Goal: Browse casually: Explore the website without a specific task or goal

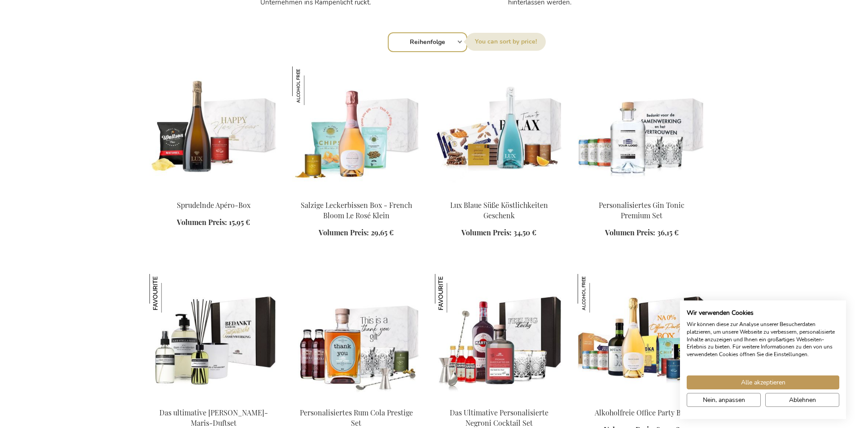
scroll to position [930, 0]
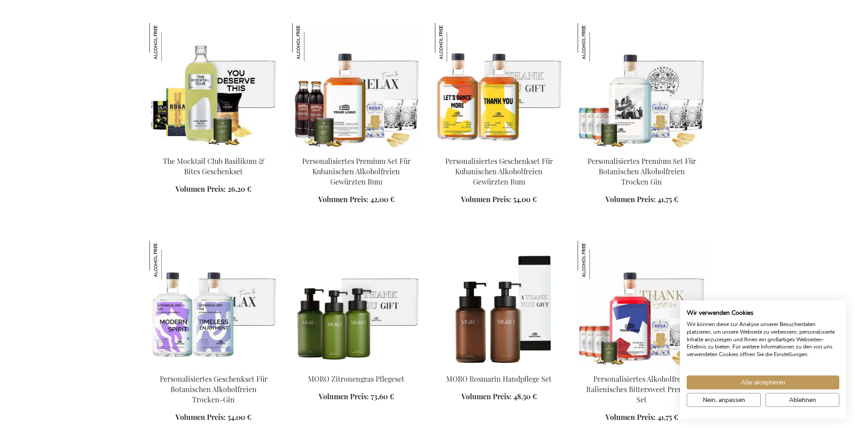
scroll to position [1577, 0]
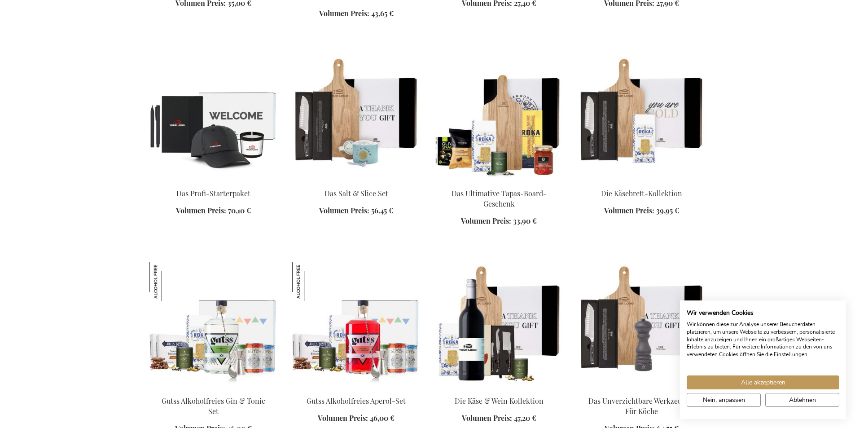
scroll to position [1862, 0]
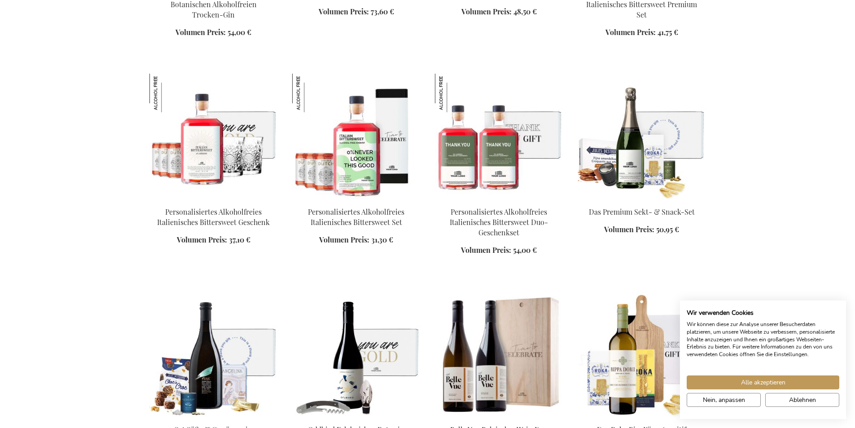
scroll to position [1357, 0]
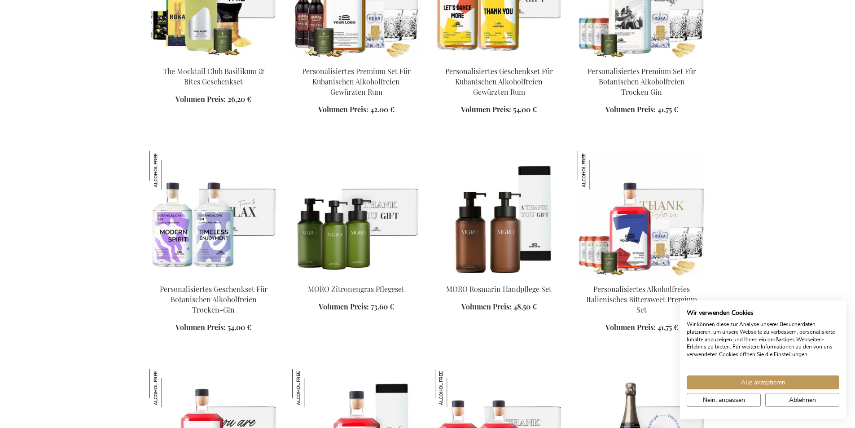
scroll to position [1053, 0]
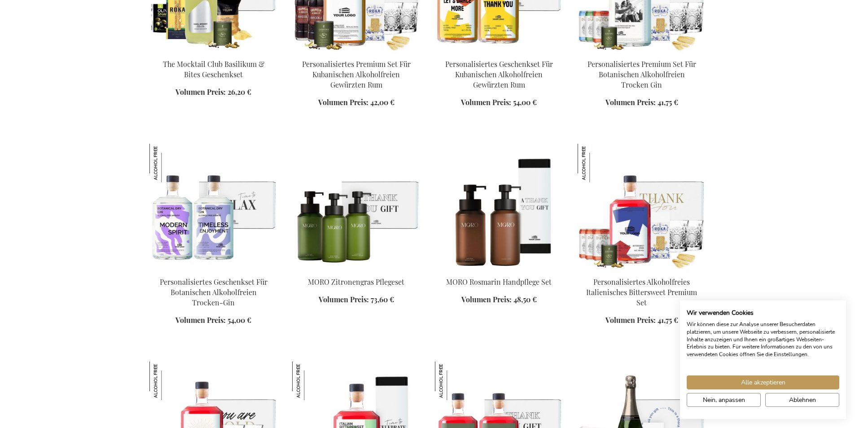
scroll to position [1695, 0]
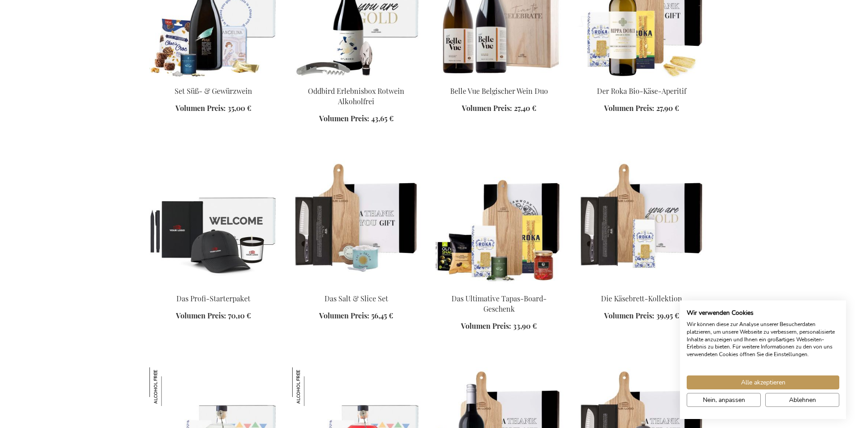
scroll to position [1774, 0]
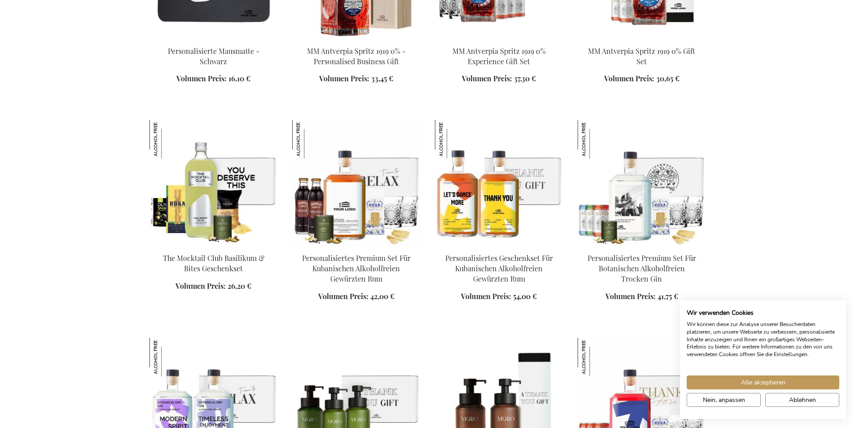
scroll to position [856, 0]
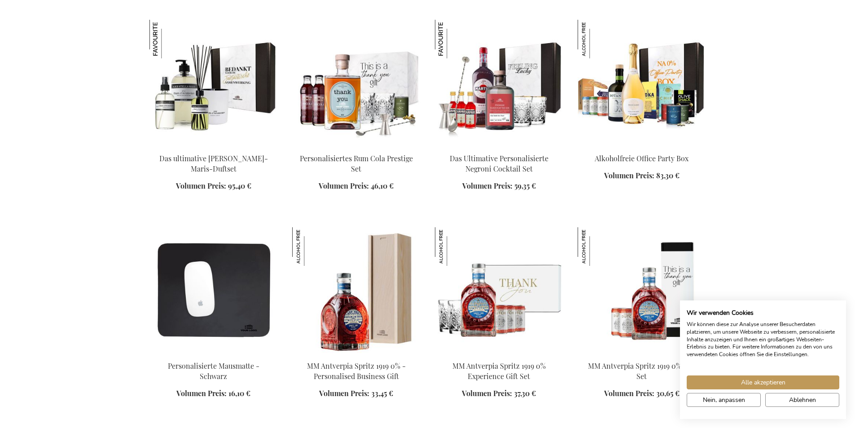
scroll to position [1147, 0]
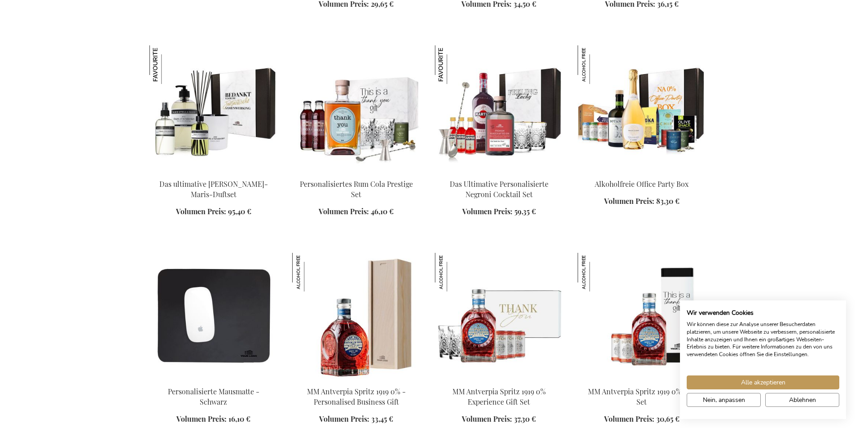
scroll to position [1155, 0]
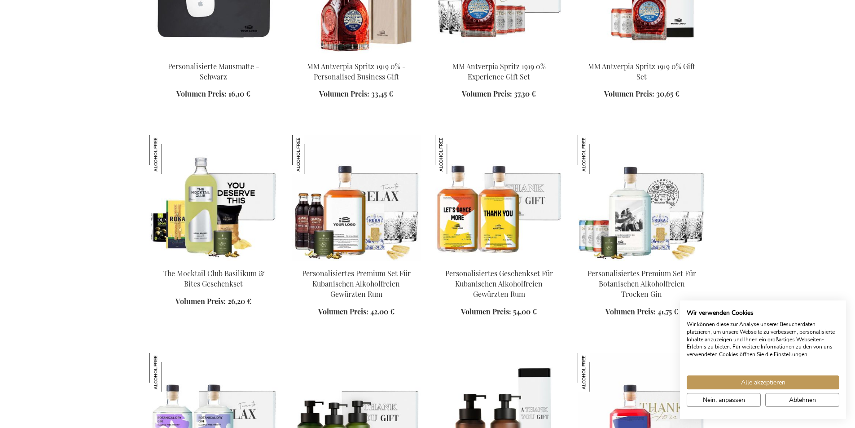
scroll to position [1448, 0]
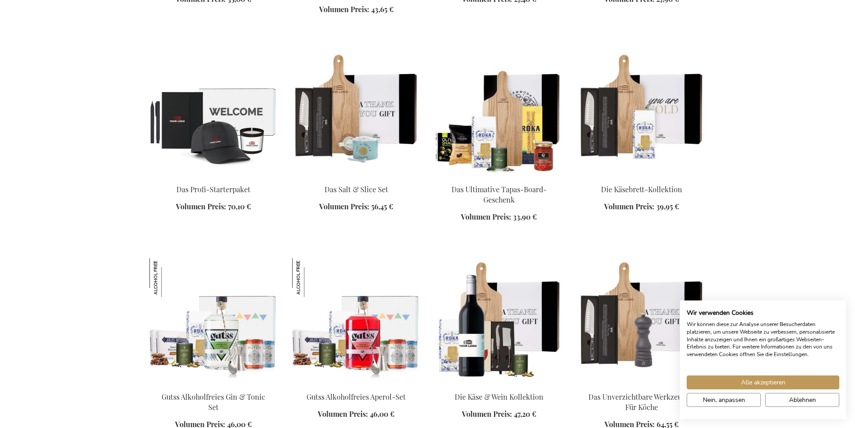
scroll to position [1896, 0]
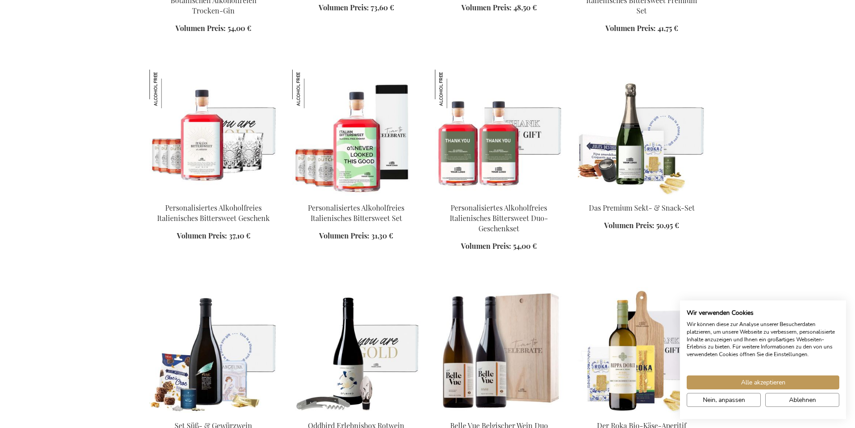
scroll to position [1332, 0]
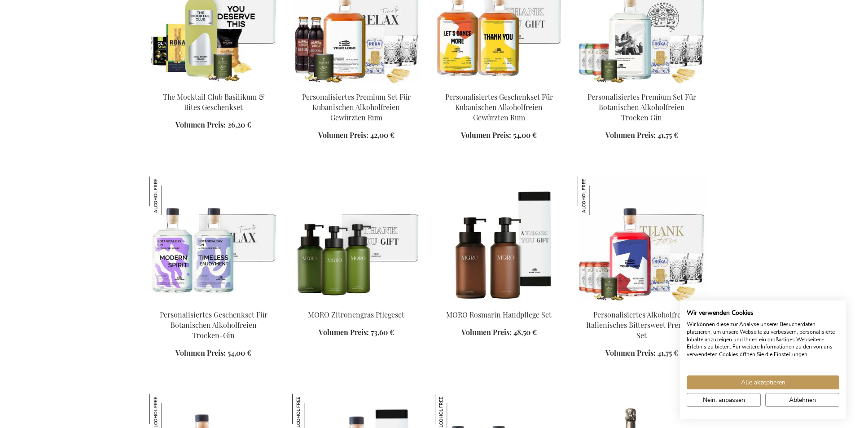
scroll to position [1004, 0]
